Goal: Task Accomplishment & Management: Use online tool/utility

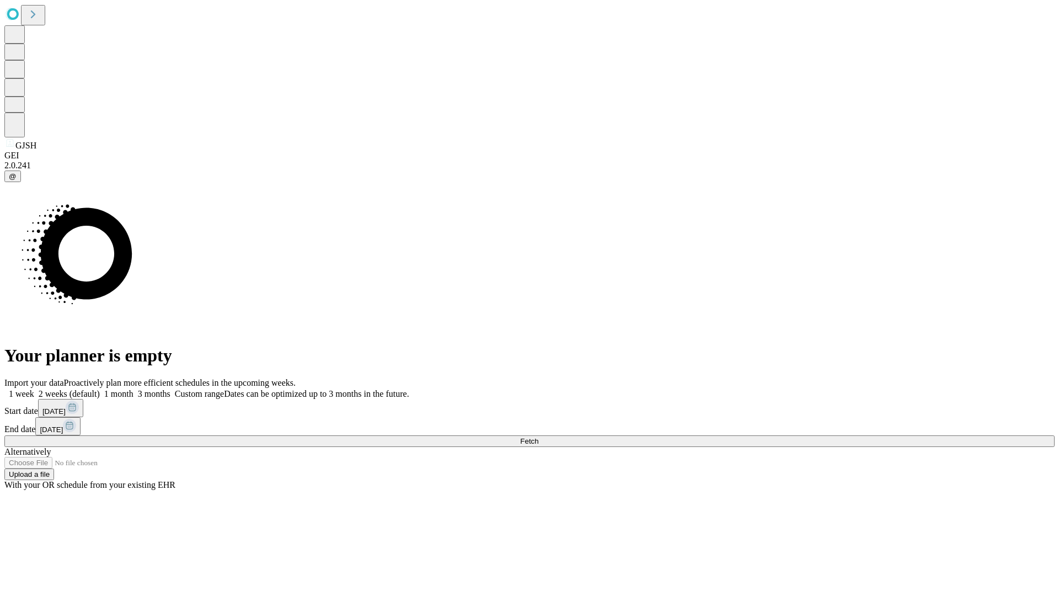
click at [538, 437] on span "Fetch" at bounding box center [529, 441] width 18 height 8
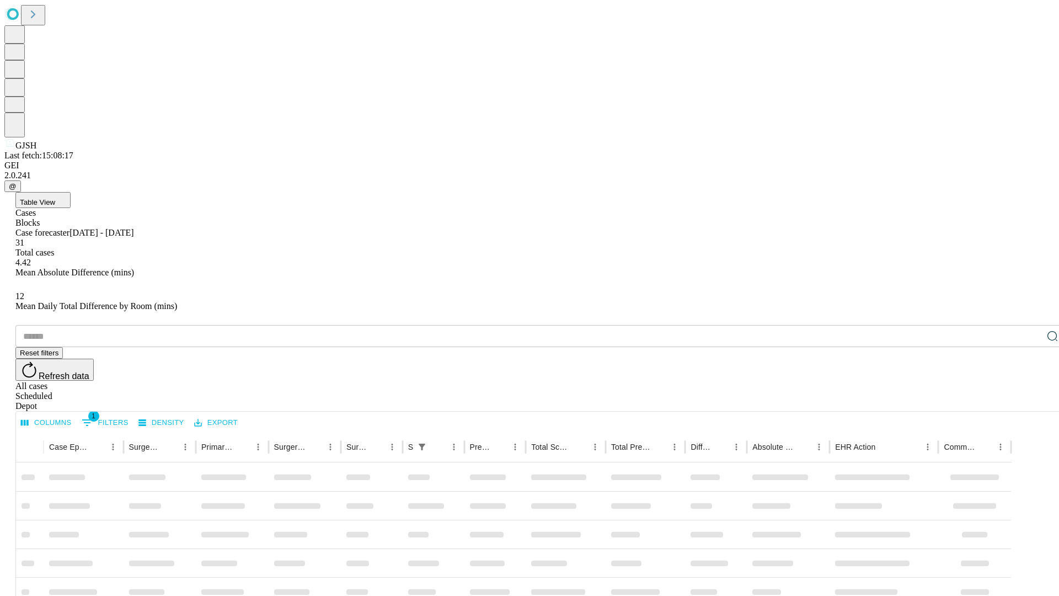
click at [1031, 401] on div "Depot" at bounding box center [540, 406] width 1050 height 10
